Goal: Task Accomplishment & Management: Manage account settings

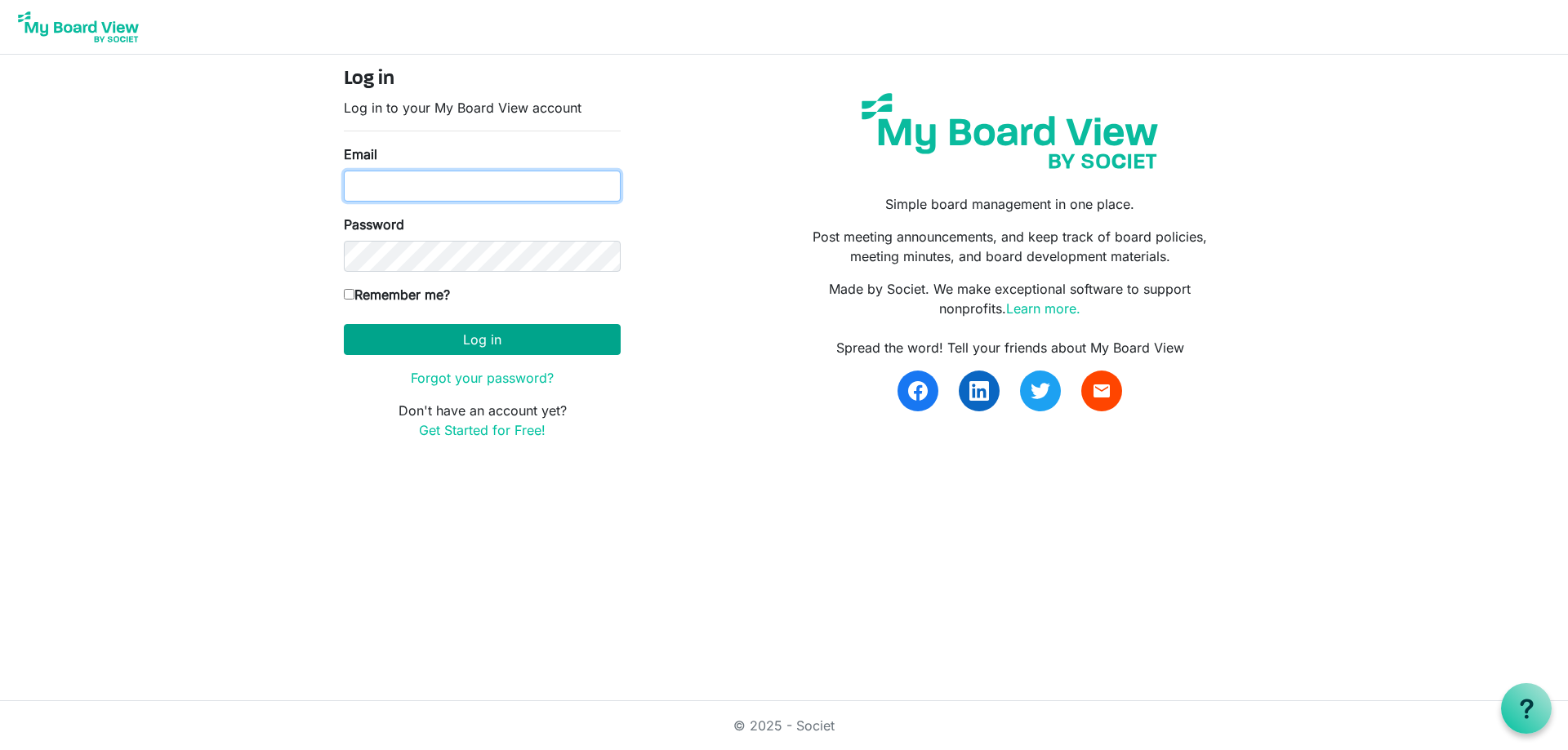
type input "[EMAIL_ADDRESS][DOMAIN_NAME]"
click at [462, 340] on button "Log in" at bounding box center [482, 339] width 276 height 31
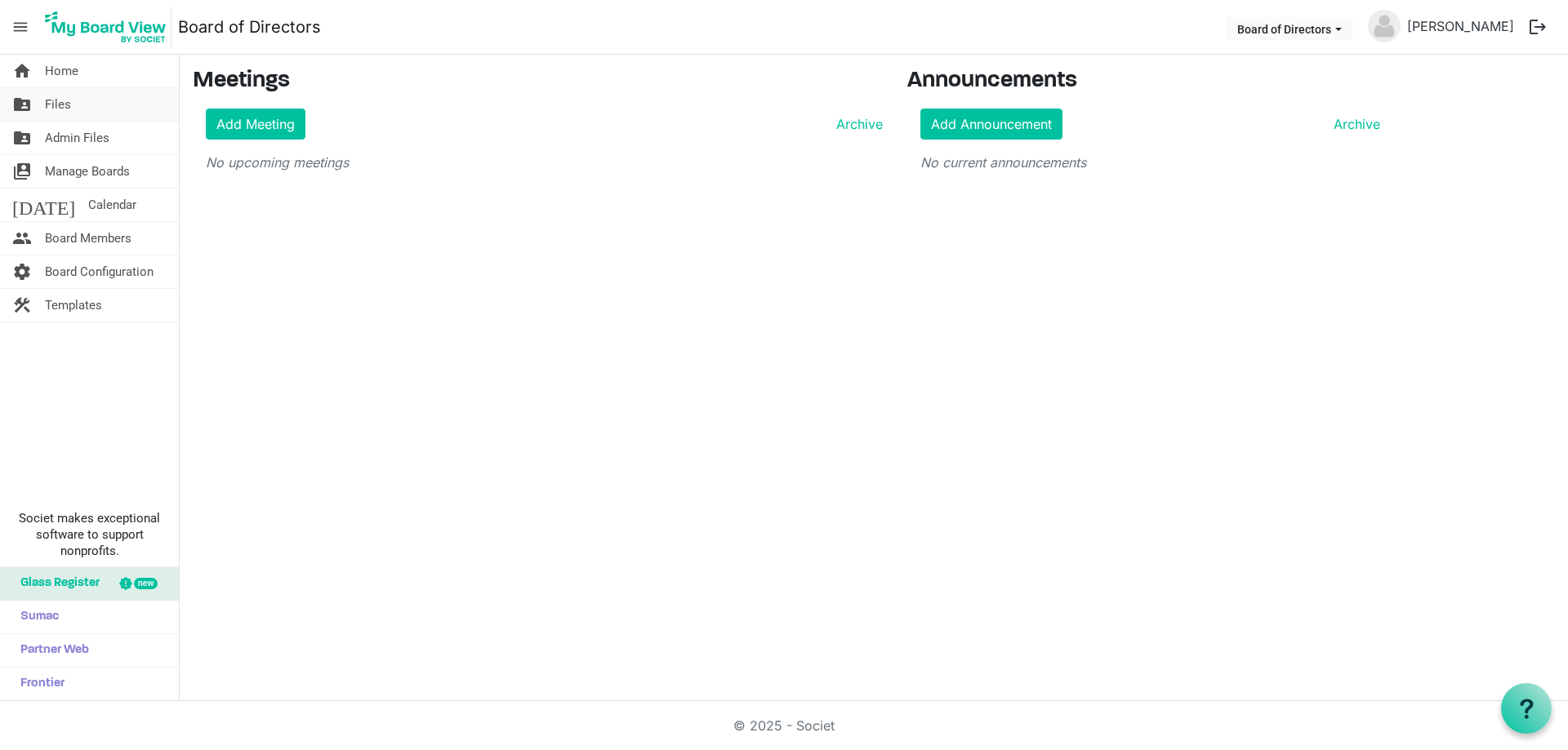
click at [68, 111] on span "Files" at bounding box center [58, 104] width 26 height 33
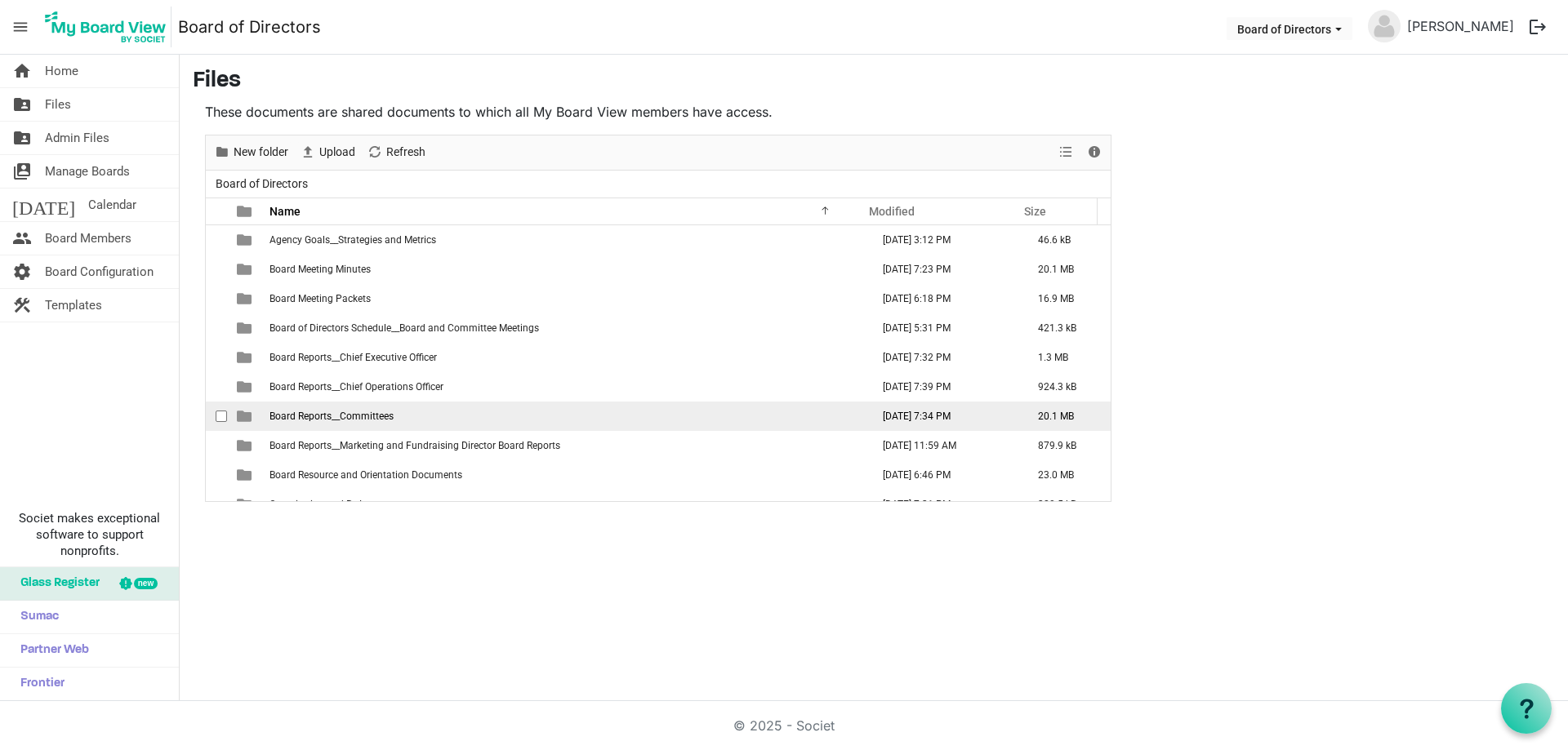
click at [343, 417] on span "Board Reports__Committees" at bounding box center [332, 416] width 124 height 12
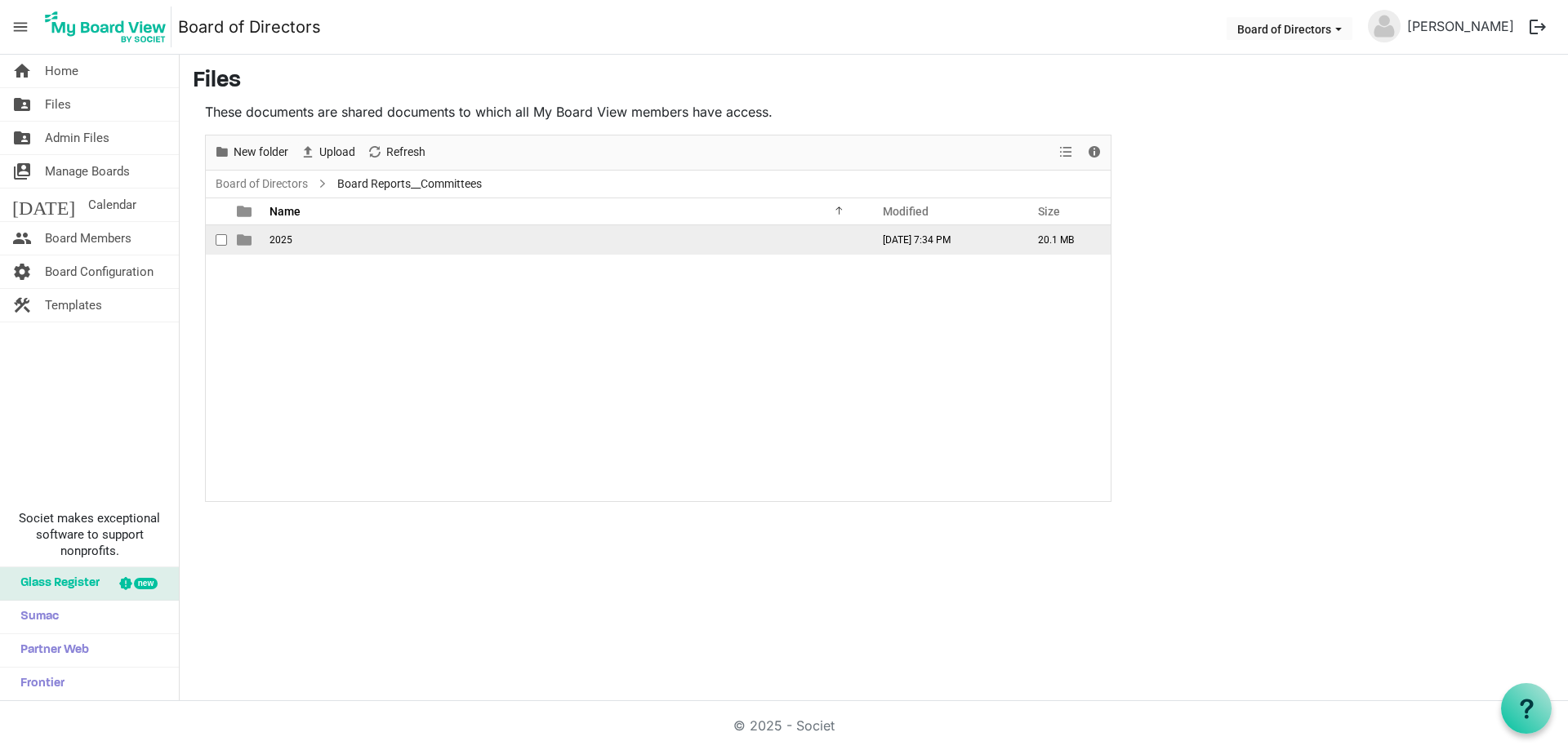
click at [274, 239] on span "2025" at bounding box center [281, 240] width 23 height 12
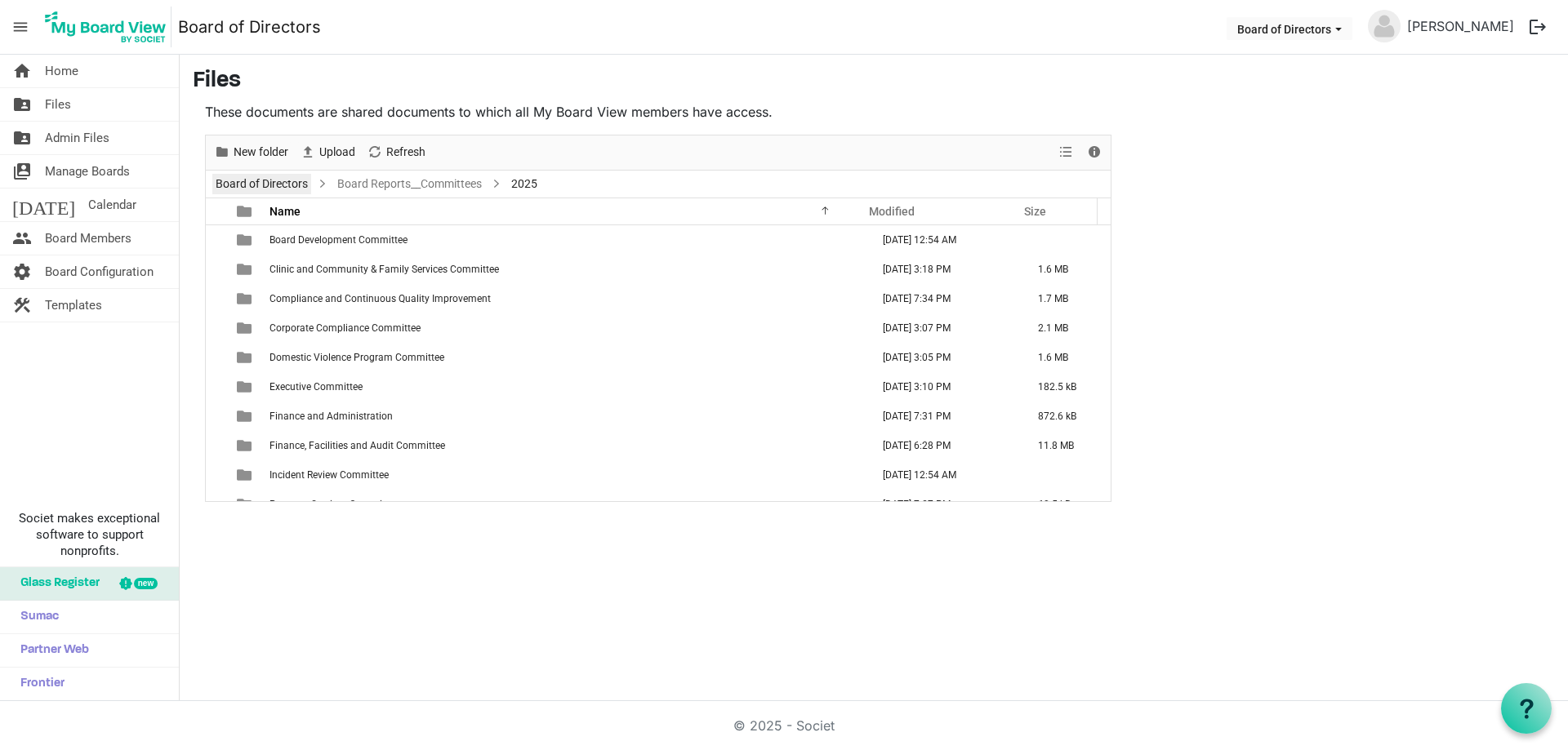
click at [293, 182] on link "Board of Directors" at bounding box center [261, 184] width 99 height 20
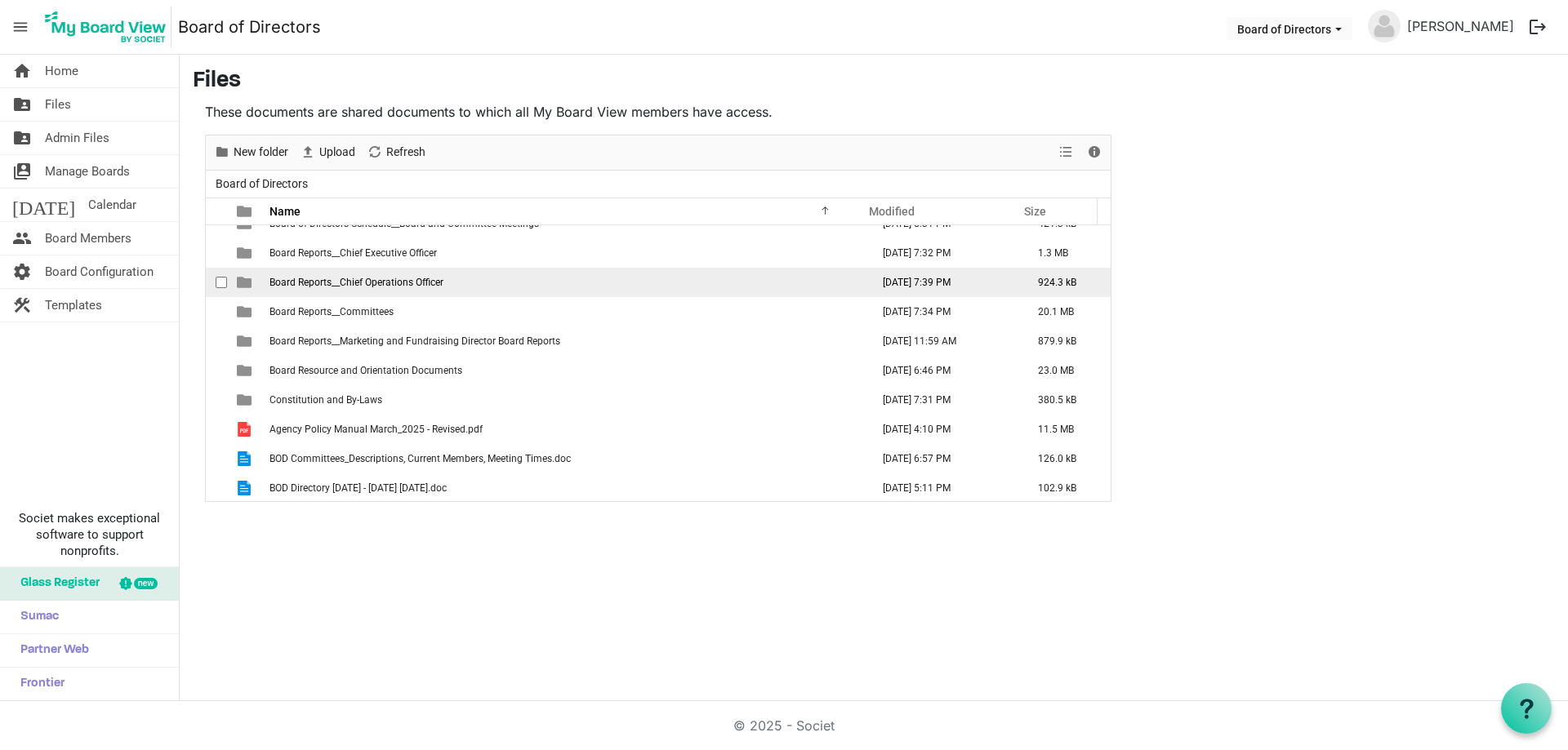
scroll to position [106, 0]
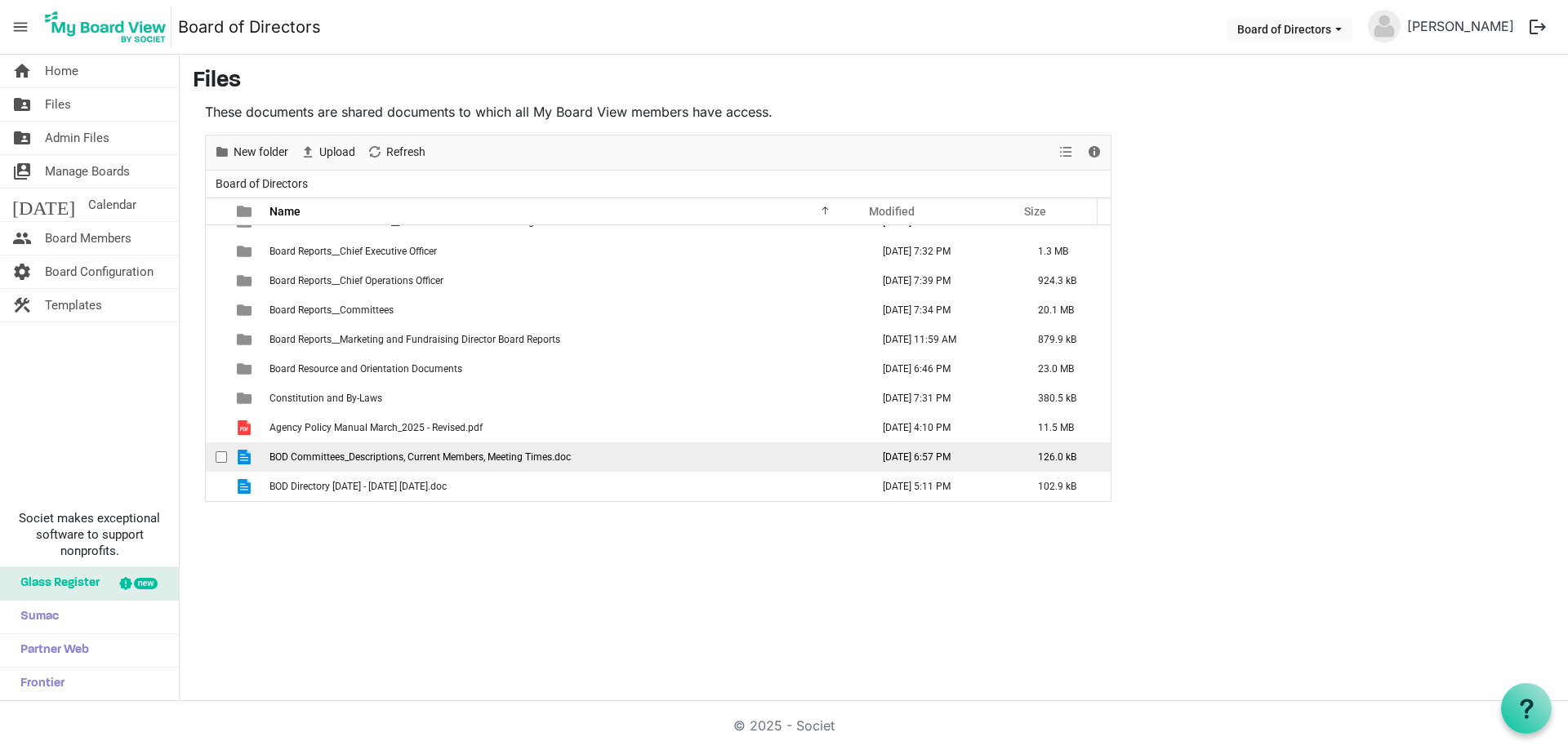
click at [377, 456] on span "BOD Committees_Descriptions, Current Members, Meeting Times.doc" at bounding box center [420, 457] width 302 height 12
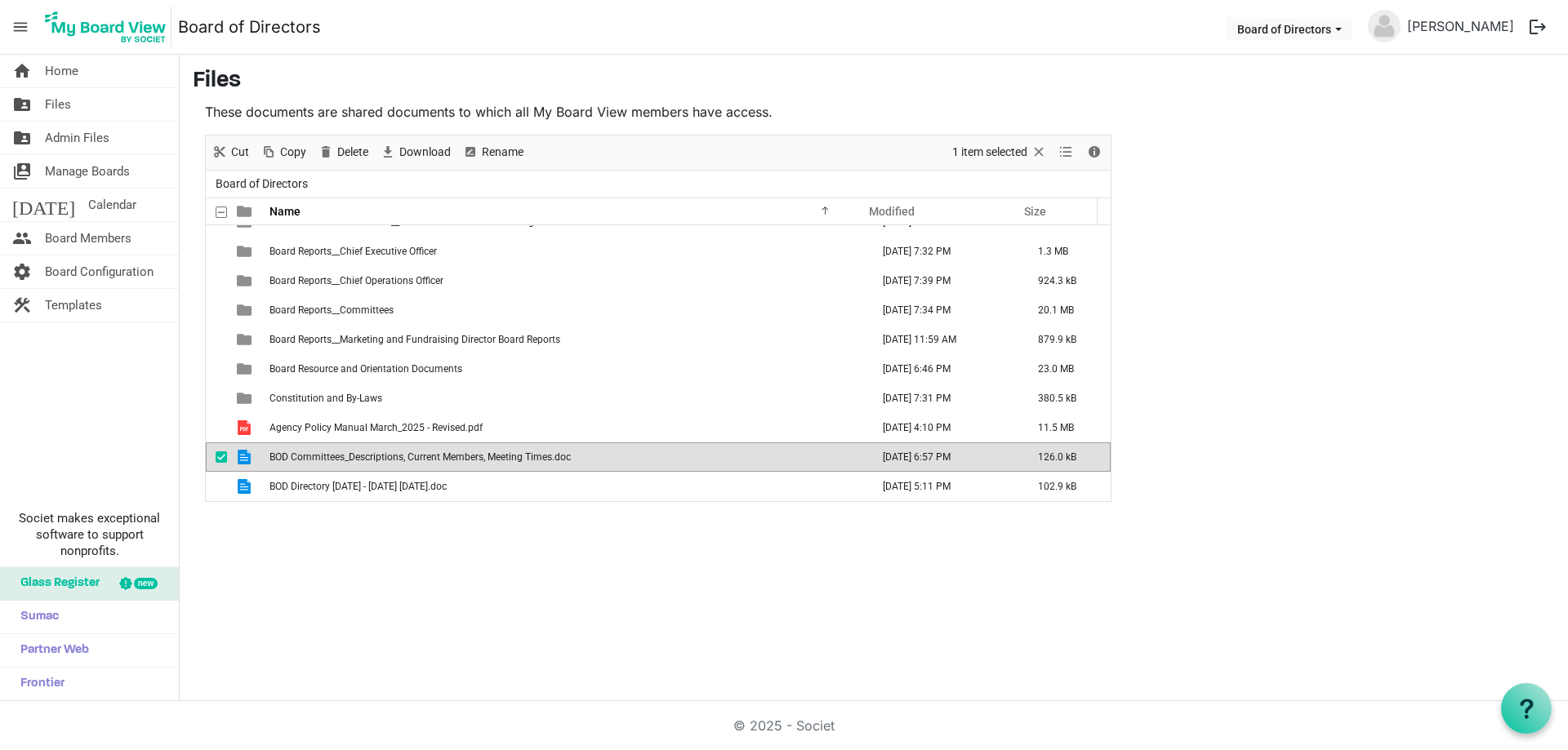
click at [377, 456] on span "BOD Committees_Descriptions, Current Members, Meeting Times.doc" at bounding box center [420, 457] width 302 height 12
click at [317, 454] on span "BOD Committees_Descriptions, Current Members, Meeting Times.doc" at bounding box center [420, 457] width 302 height 12
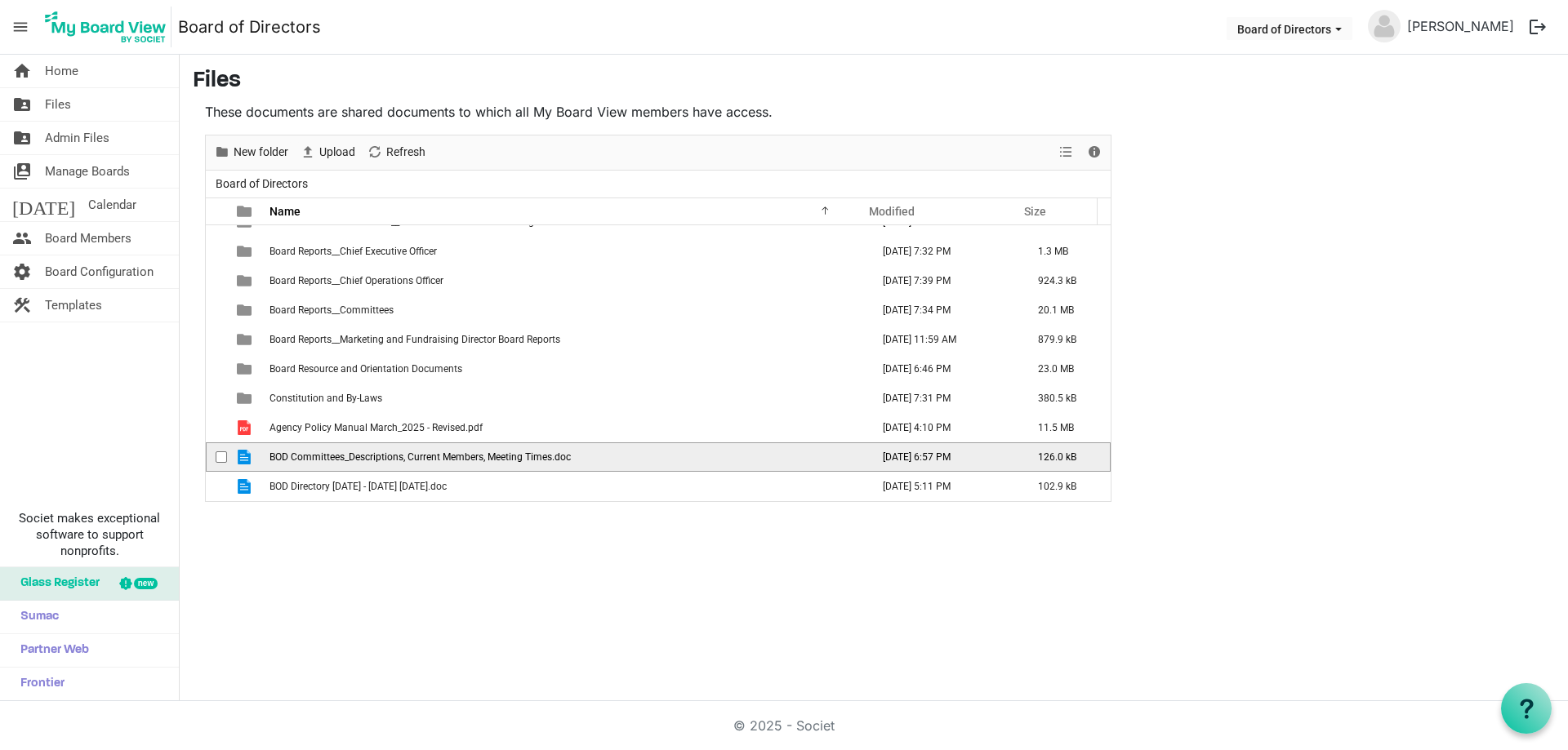
click at [334, 461] on span "BOD Committees_Descriptions, Current Members, Meeting Times.doc" at bounding box center [420, 457] width 302 height 12
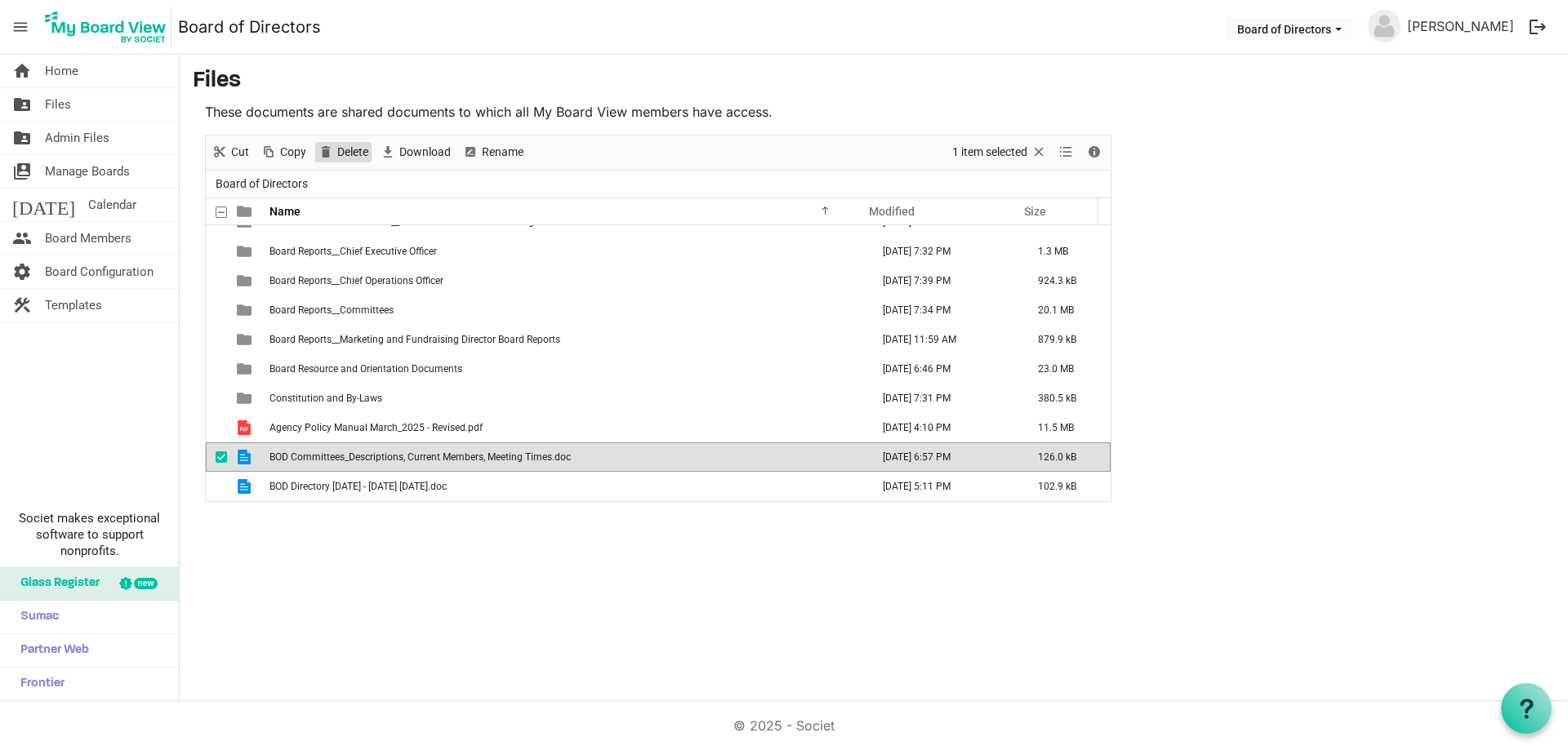
click at [344, 146] on span "Delete" at bounding box center [353, 152] width 34 height 20
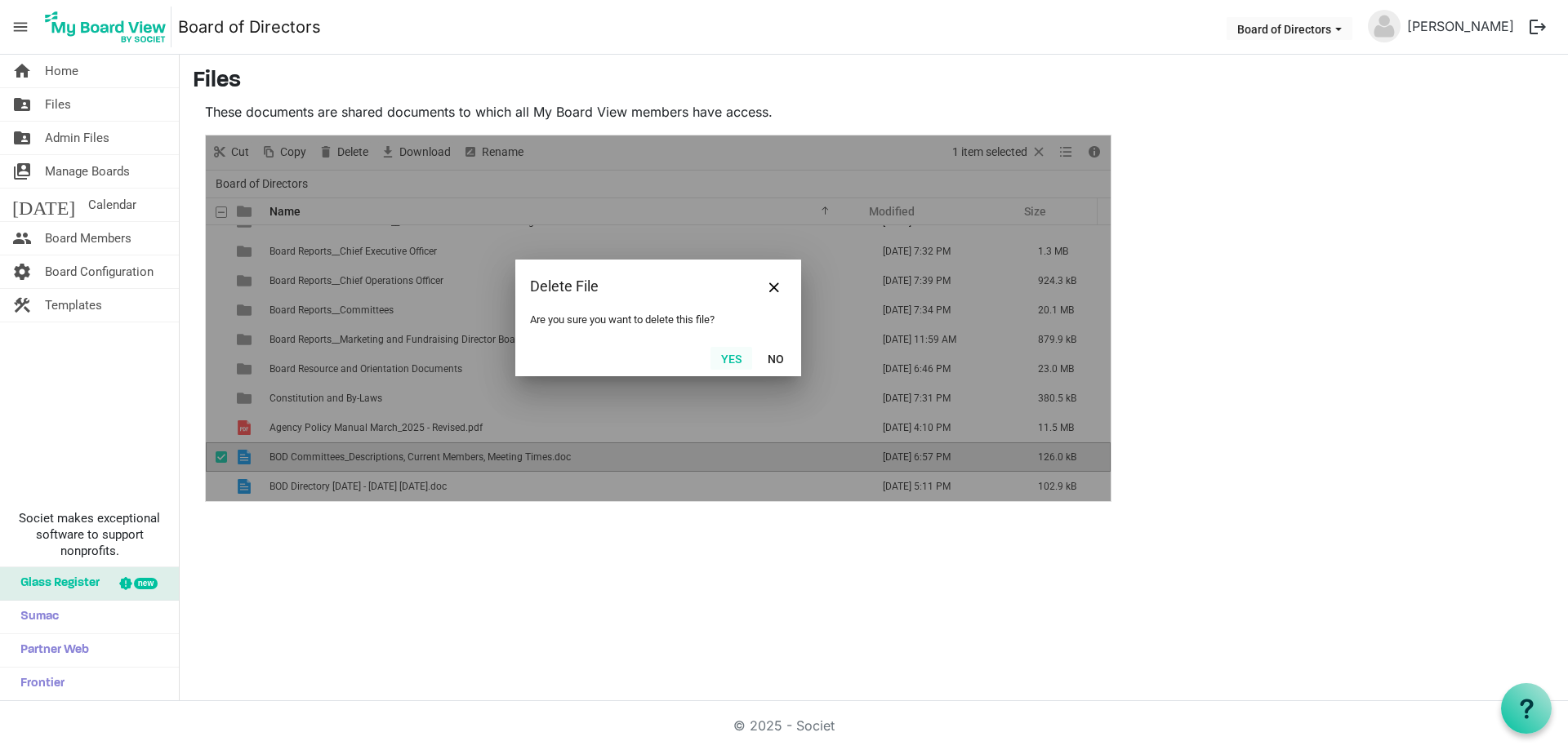
click at [729, 352] on button "Yes" at bounding box center [731, 357] width 42 height 23
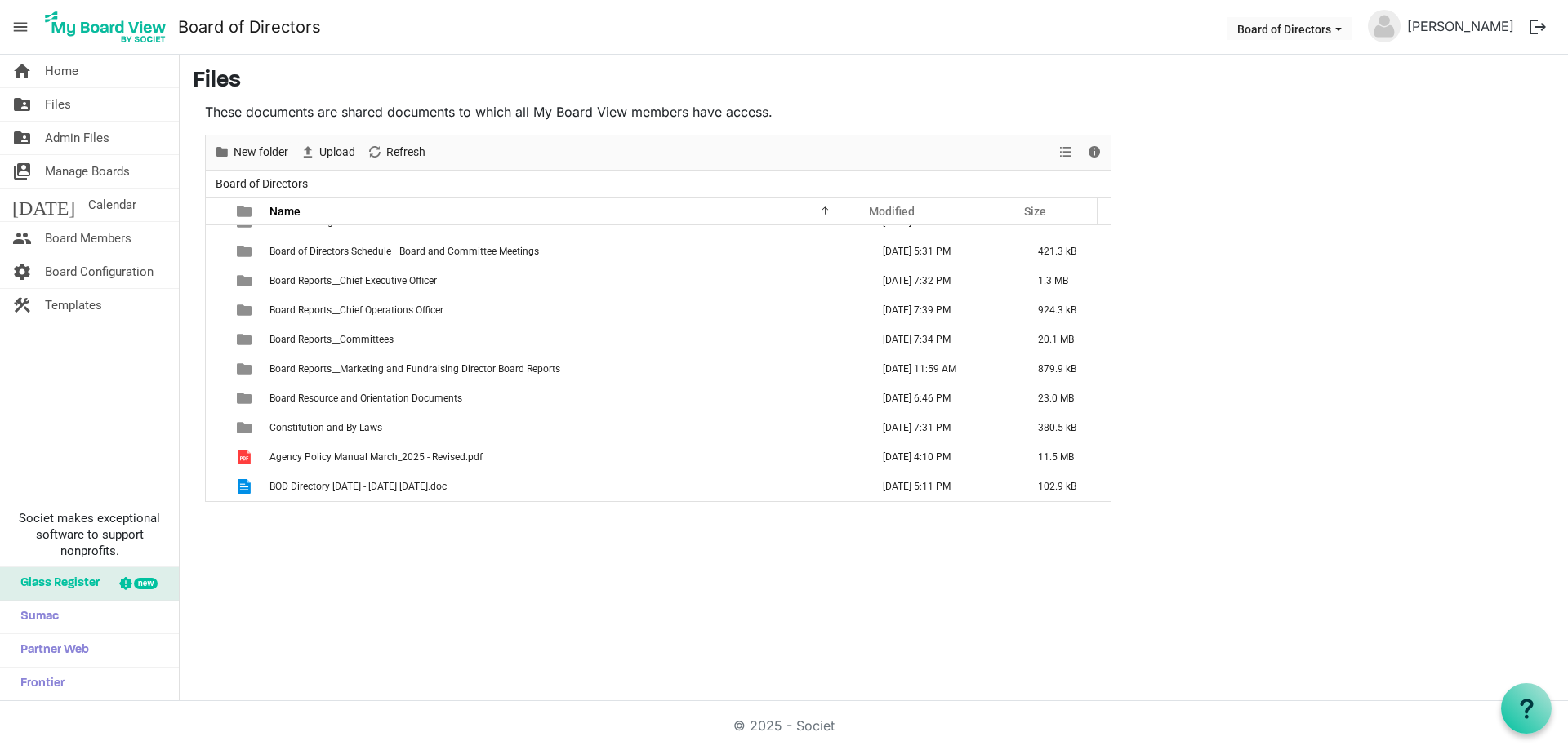
scroll to position [77, 0]
click at [336, 149] on span "Upload" at bounding box center [337, 152] width 39 height 20
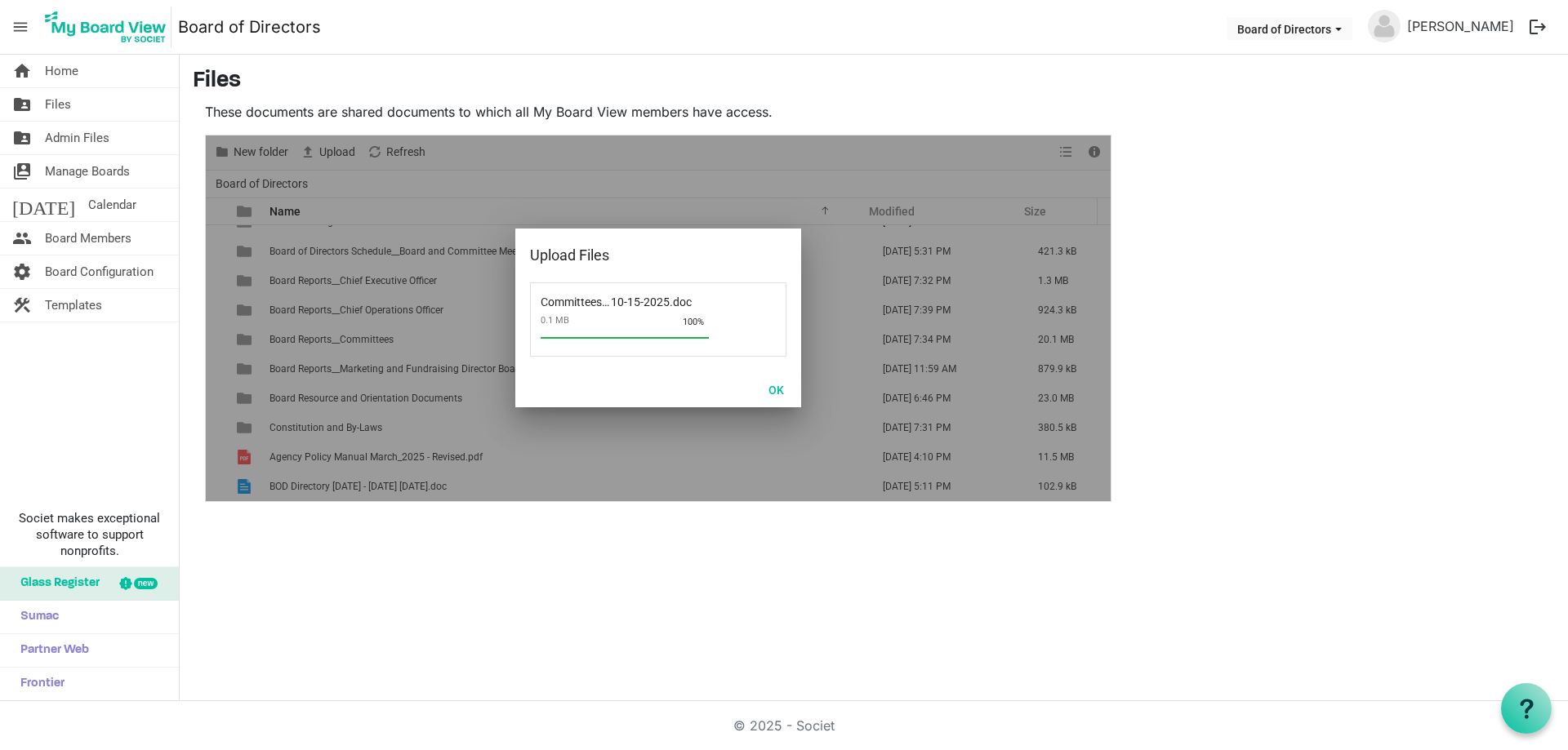
scroll to position [106, 0]
click at [775, 388] on button "OK" at bounding box center [776, 388] width 37 height 23
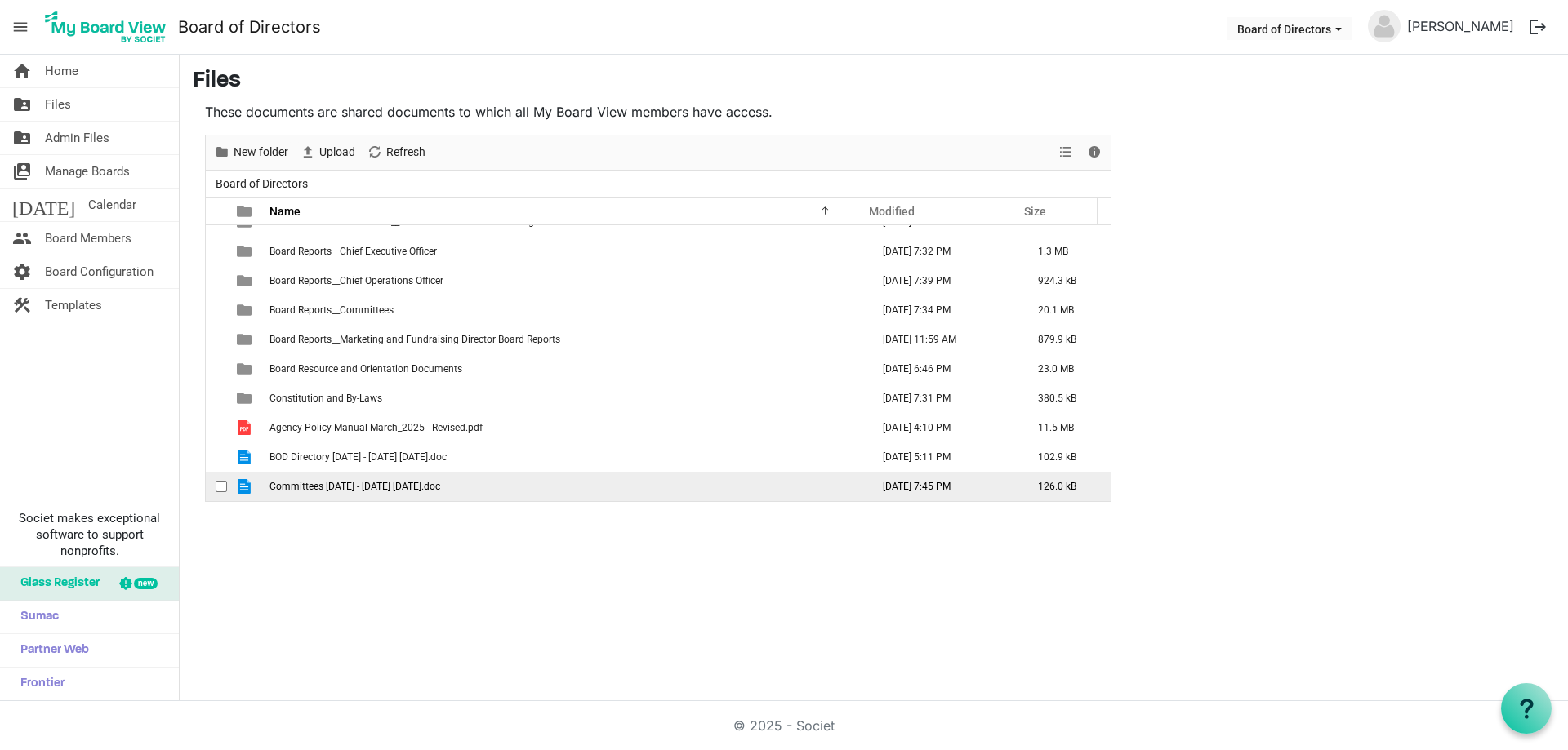
click at [416, 486] on span "Committees 2025 - 2026 10-15-2025.doc" at bounding box center [355, 486] width 171 height 12
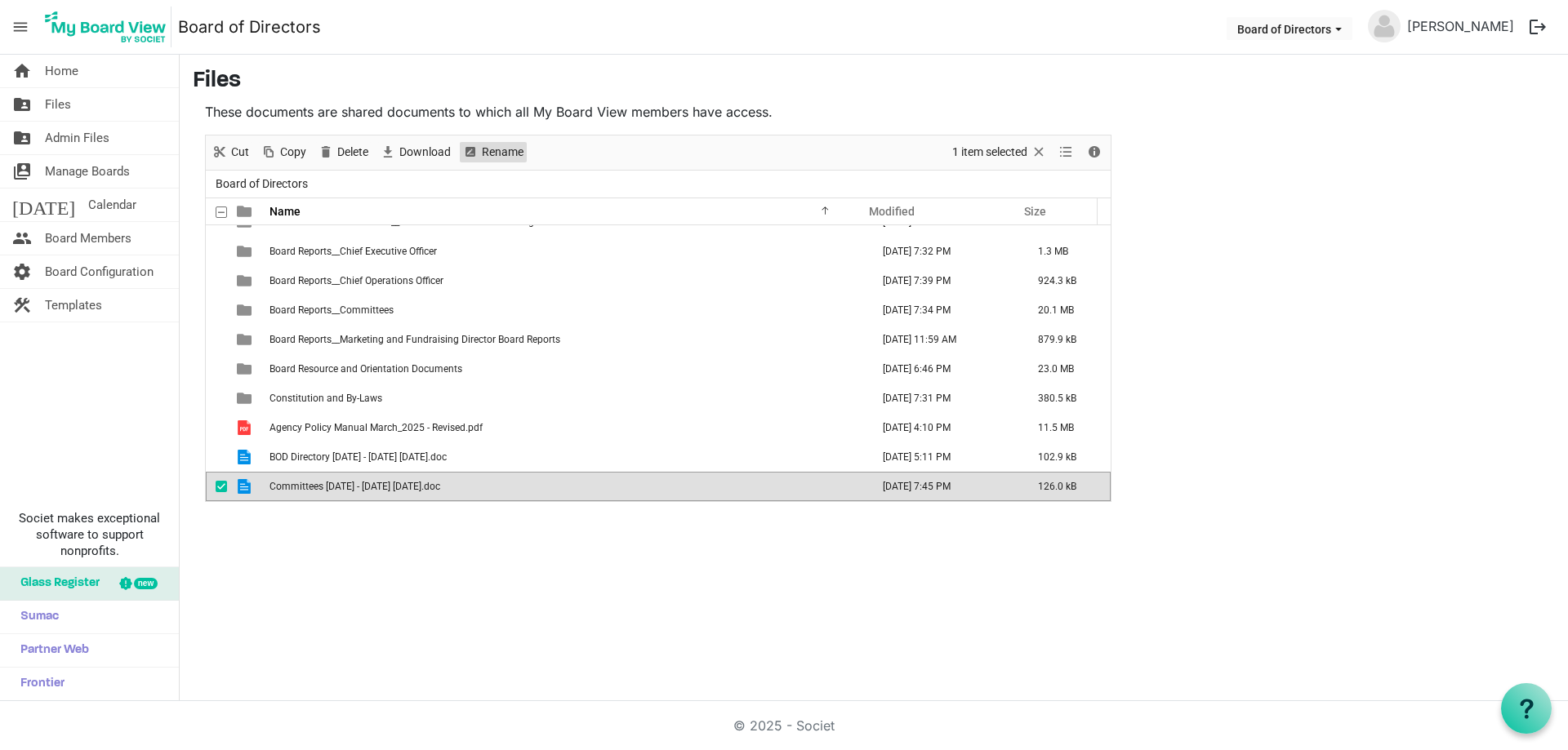
click at [487, 153] on span "Rename" at bounding box center [503, 152] width 45 height 20
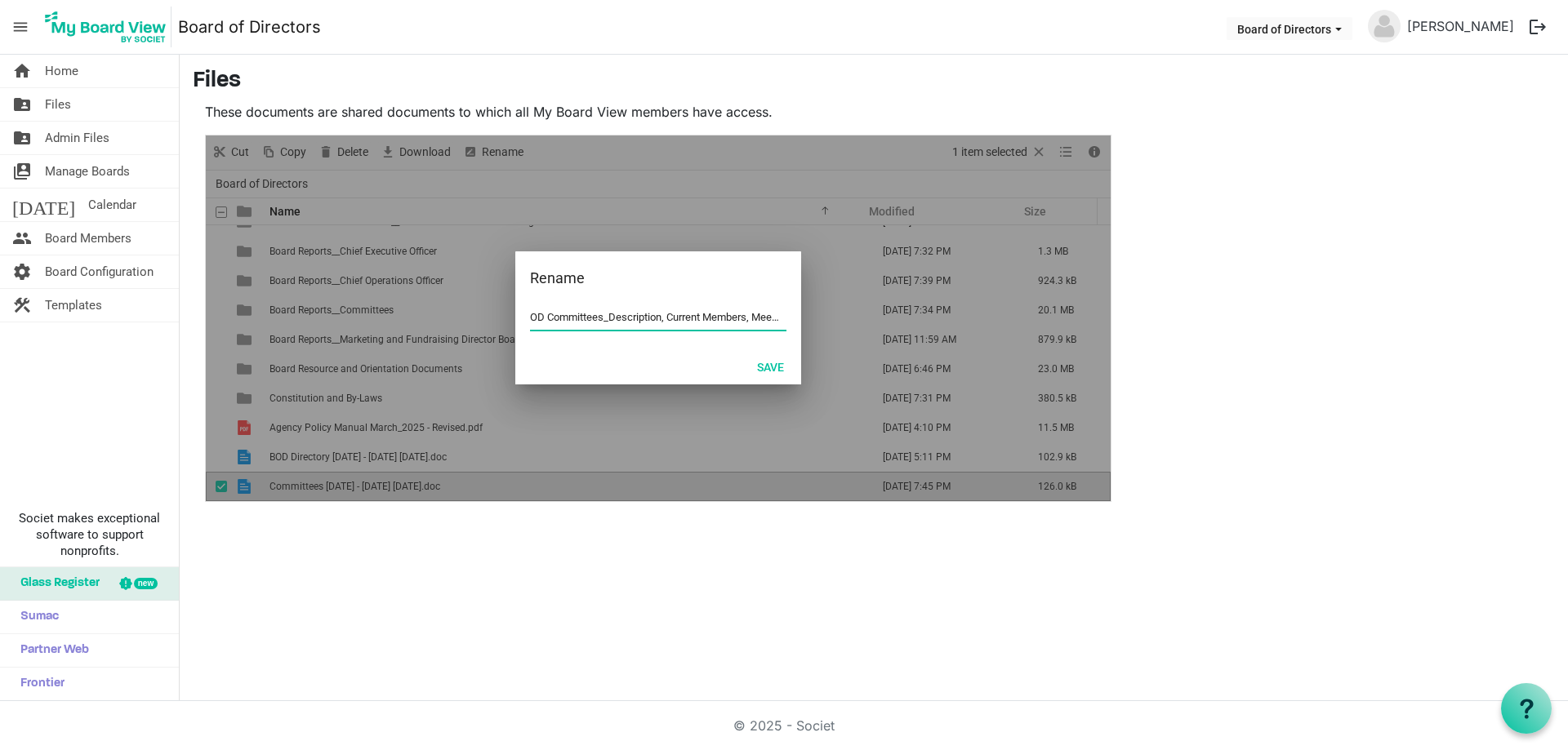
scroll to position [0, 0]
type input "BOD Committees_Description, Current Members, Meeting Times.doc"
click at [766, 361] on button "Save" at bounding box center [771, 366] width 49 height 23
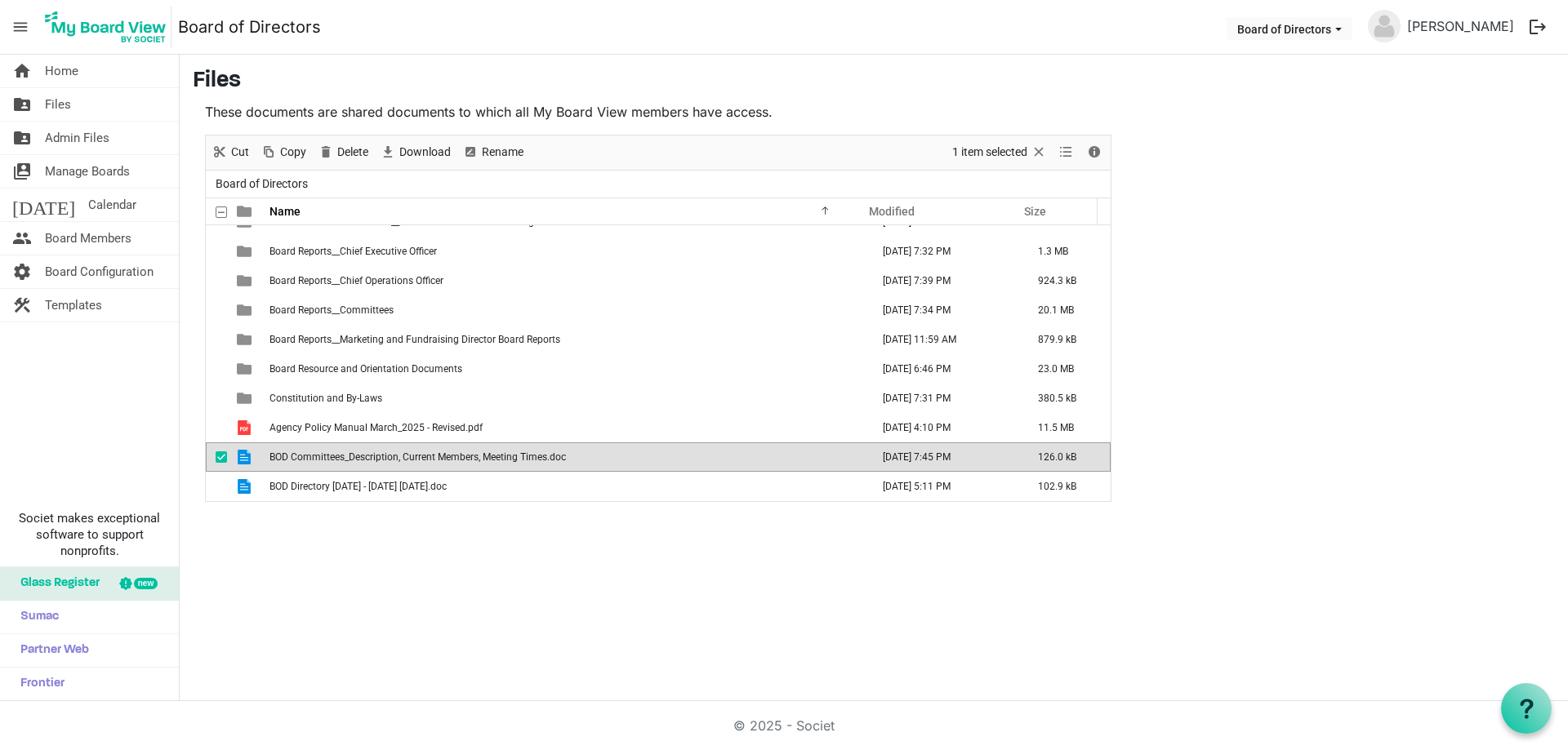
click at [693, 566] on div "home Home folder_shared Files folder_shared Admin Files switch_account Manage B…" at bounding box center [784, 378] width 1568 height 646
